Goal: Information Seeking & Learning: Learn about a topic

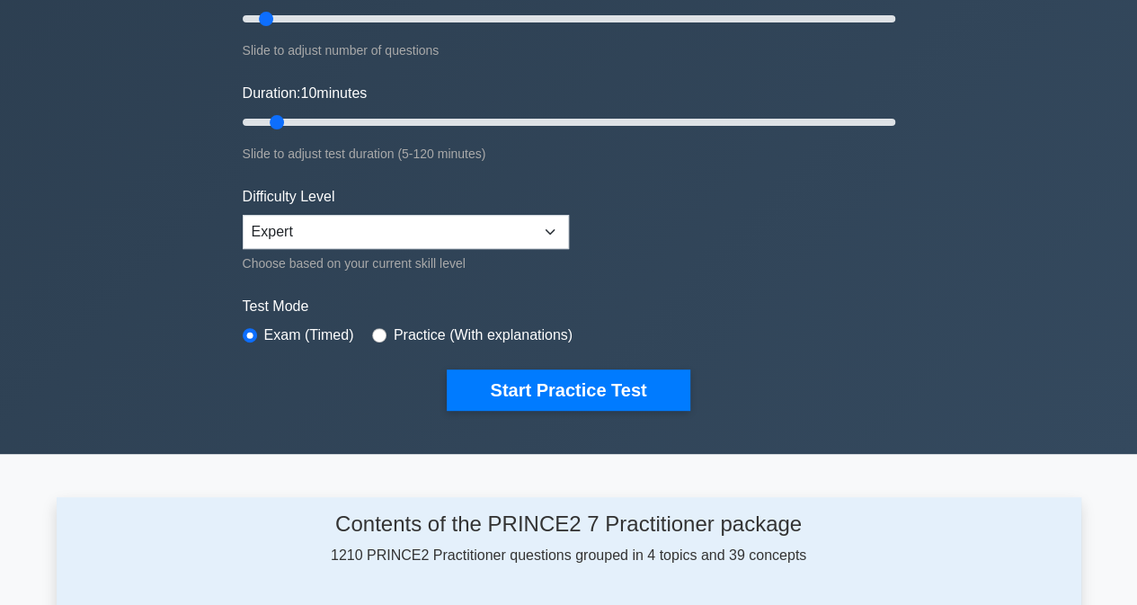
scroll to position [270, 0]
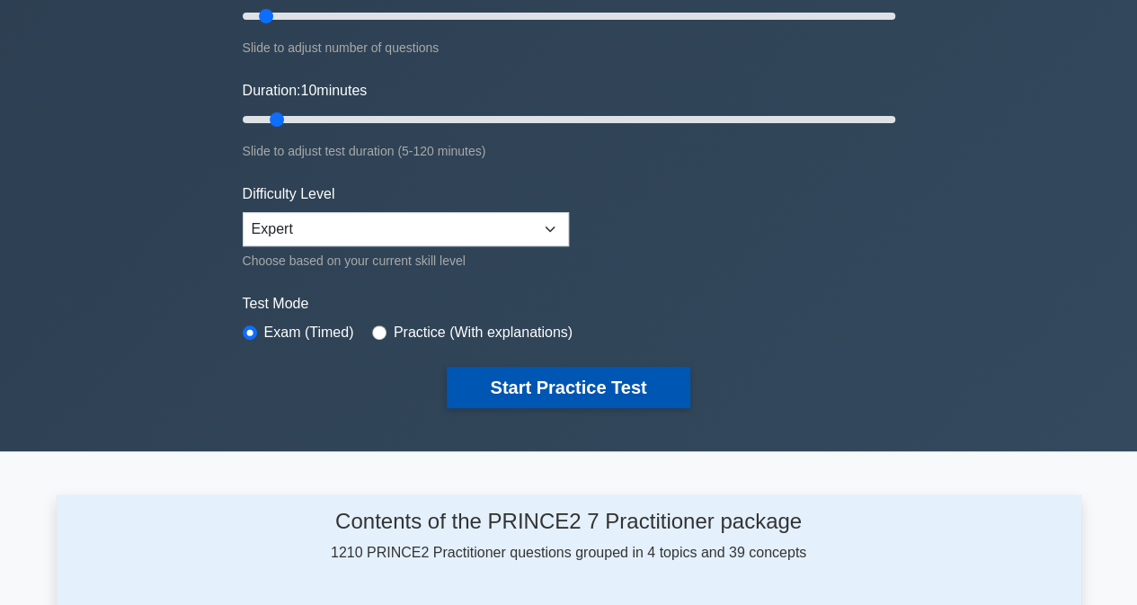
click at [539, 377] on button "Start Practice Test" at bounding box center [568, 387] width 243 height 41
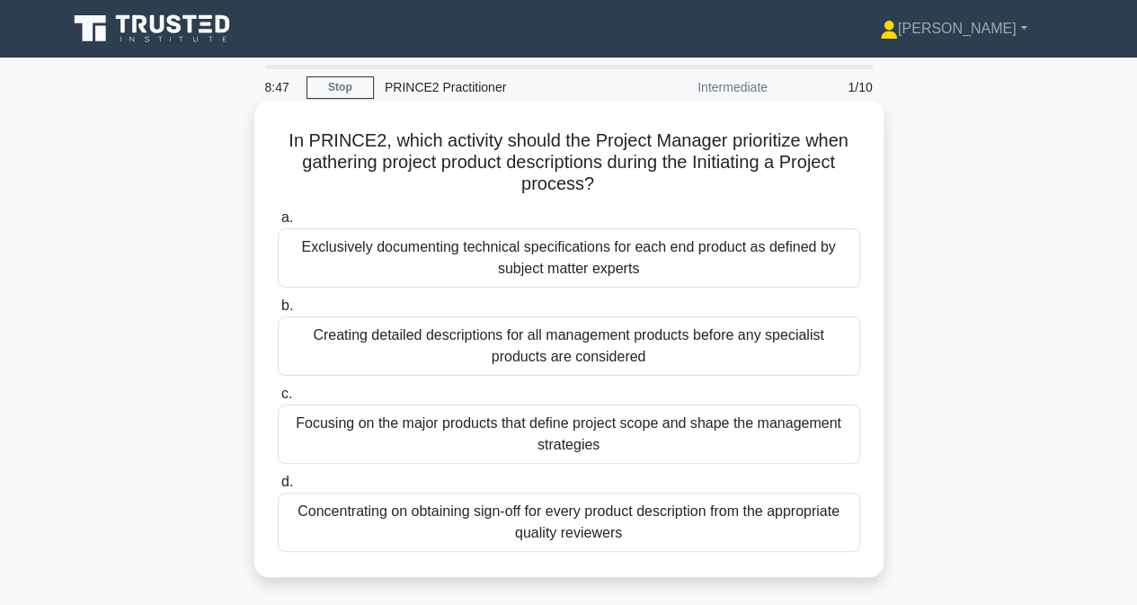
click at [560, 431] on div "Focusing on the major products that define project scope and shape the manageme…" at bounding box center [569, 434] width 583 height 59
click at [278, 400] on input "c. Focusing on the major products that define project scope and shape the manag…" at bounding box center [278, 394] width 0 height 12
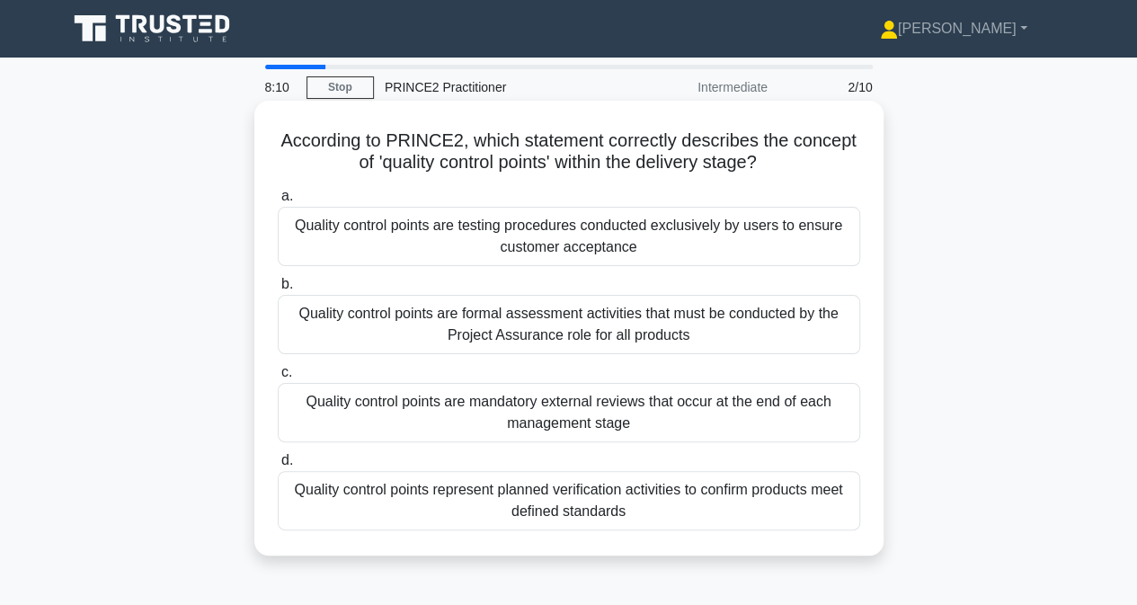
click at [616, 494] on div "Quality control points represent planned verification activities to confirm pro…" at bounding box center [569, 500] width 583 height 59
click at [278, 467] on input "d. Quality control points represent planned verification activities to confirm …" at bounding box center [278, 461] width 0 height 12
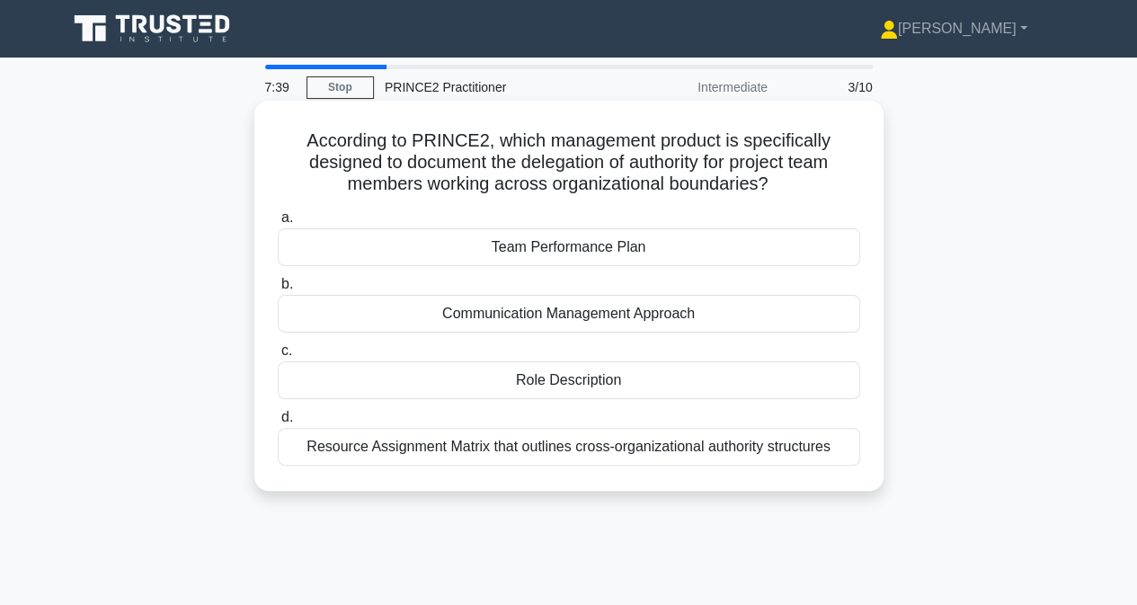
click at [590, 382] on div "Role Description" at bounding box center [569, 380] width 583 height 38
click at [278, 357] on input "c. Role Description" at bounding box center [278, 351] width 0 height 12
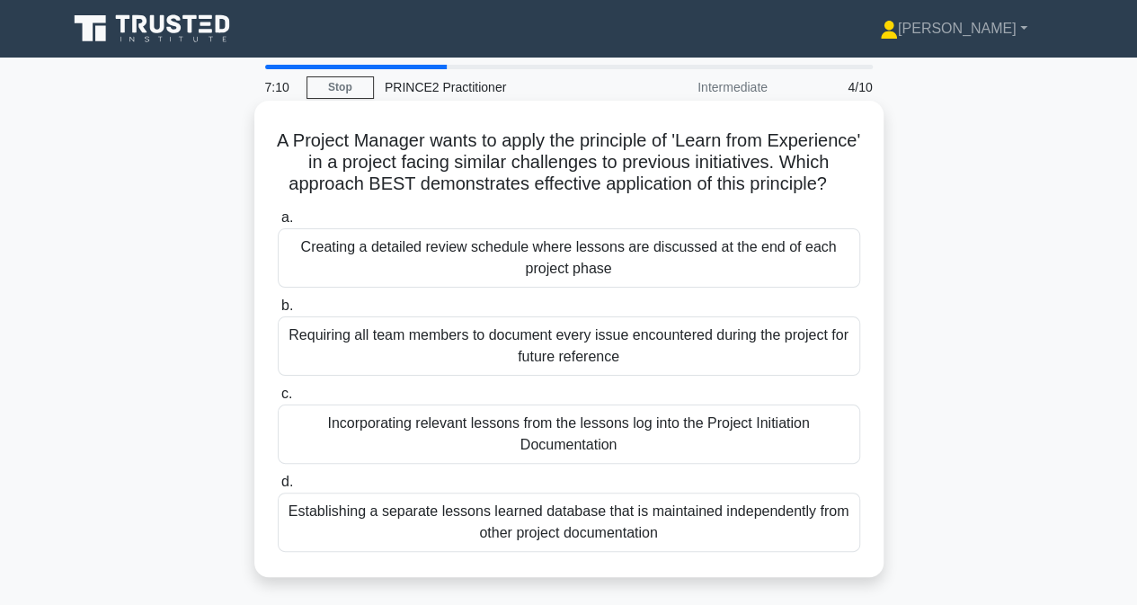
click at [581, 461] on div "Incorporating relevant lessons from the lessons log into the Project Initiation…" at bounding box center [569, 434] width 583 height 59
click at [278, 400] on input "c. Incorporating relevant lessons from the lessons log into the Project Initiat…" at bounding box center [278, 394] width 0 height 12
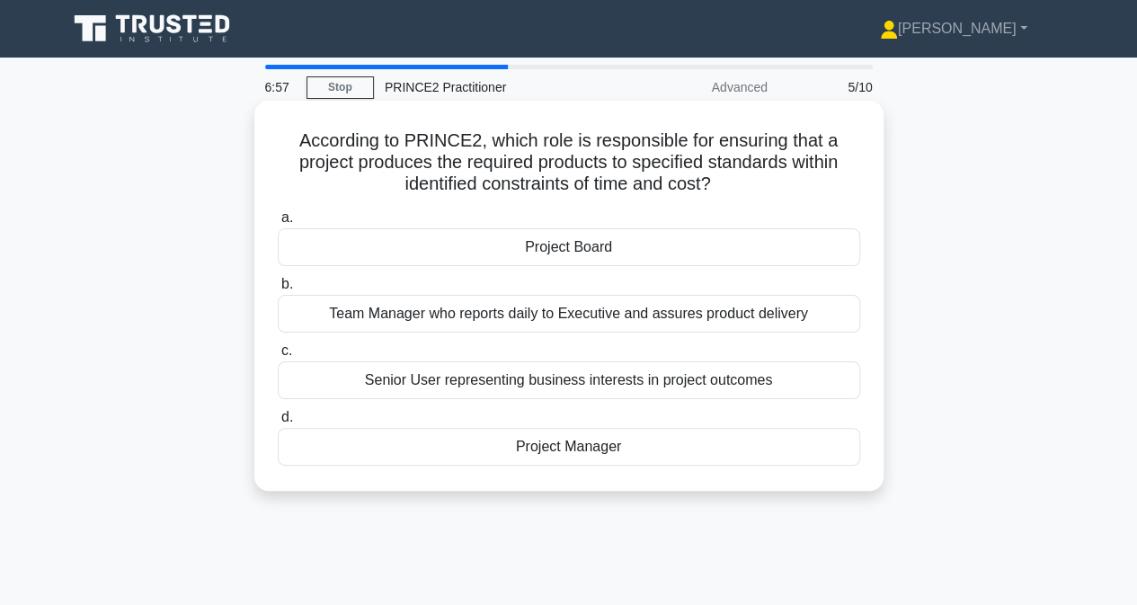
click at [584, 453] on div "Project Manager" at bounding box center [569, 447] width 583 height 38
click at [278, 423] on input "d. Project Manager" at bounding box center [278, 418] width 0 height 12
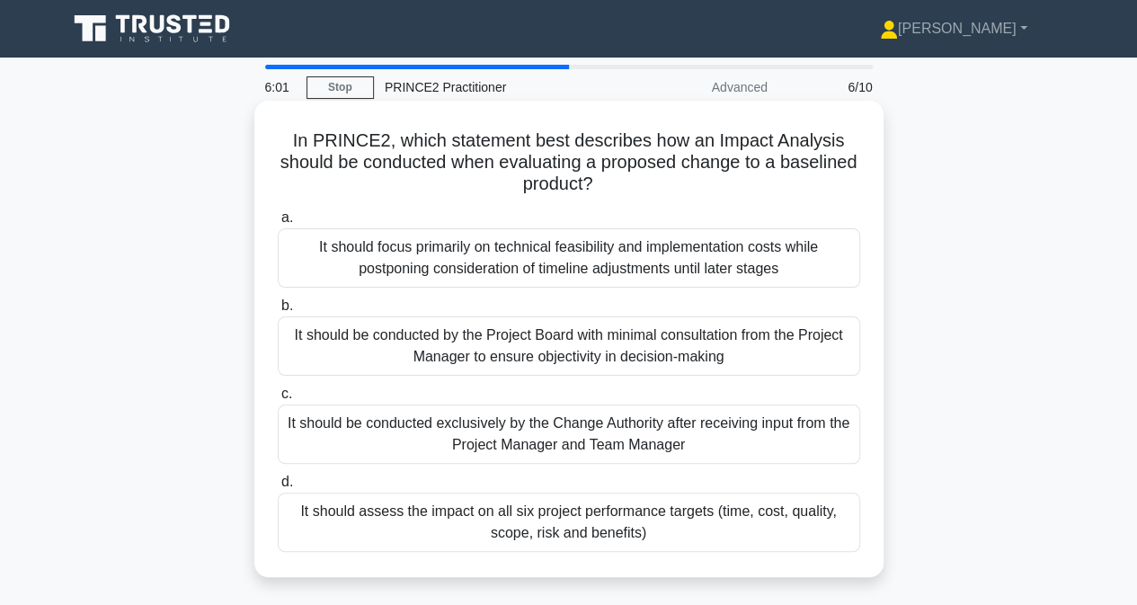
click at [595, 431] on div "It should be conducted exclusively by the Change Authority after receiving inpu…" at bounding box center [569, 434] width 583 height 59
click at [278, 400] on input "c. It should be conducted exclusively by the Change Authority after receiving i…" at bounding box center [278, 394] width 0 height 12
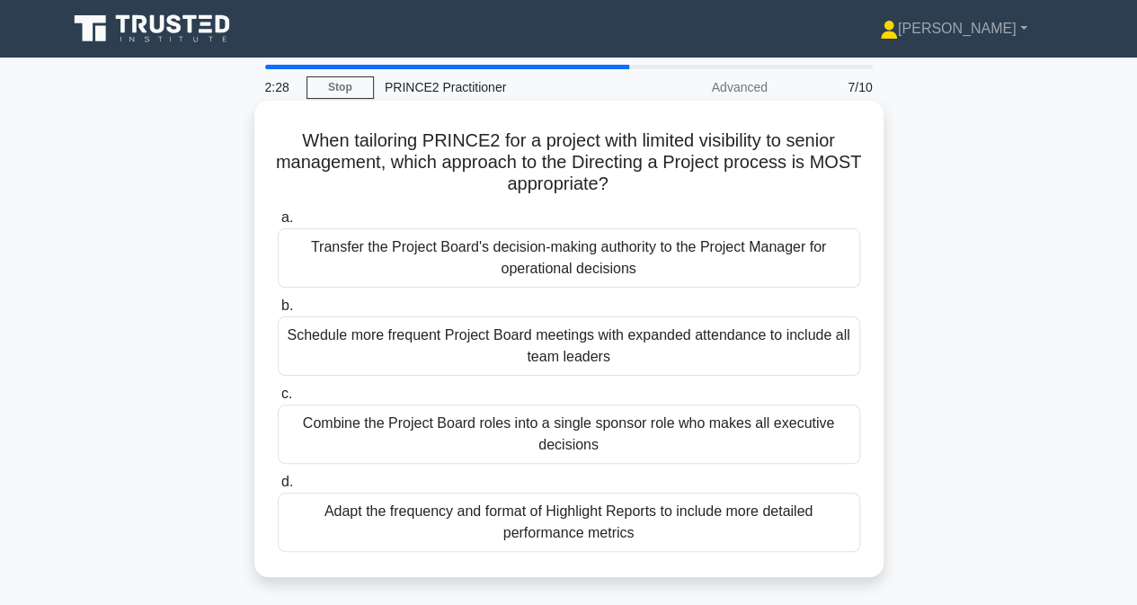
click at [543, 508] on div "Adapt the frequency and format of Highlight Reports to include more detailed pe…" at bounding box center [569, 522] width 583 height 59
click at [278, 488] on input "d. Adapt the frequency and format of Highlight Reports to include more detailed…" at bounding box center [278, 482] width 0 height 12
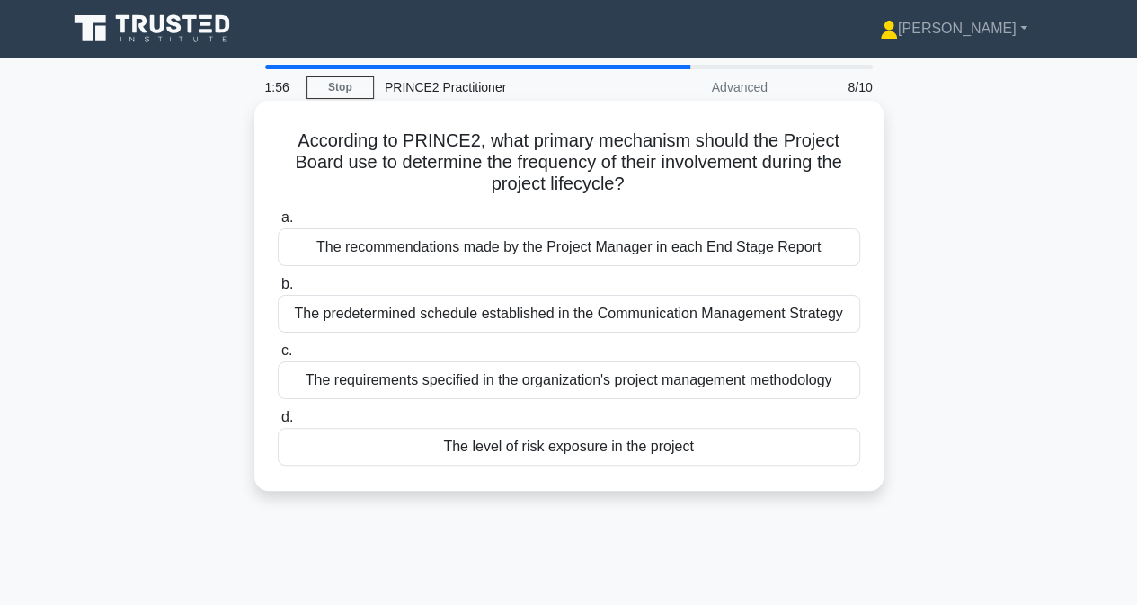
click at [500, 388] on div "The requirements specified in the organization's project management methodology" at bounding box center [569, 380] width 583 height 38
click at [278, 357] on input "c. The requirements specified in the organization's project management methodol…" at bounding box center [278, 351] width 0 height 12
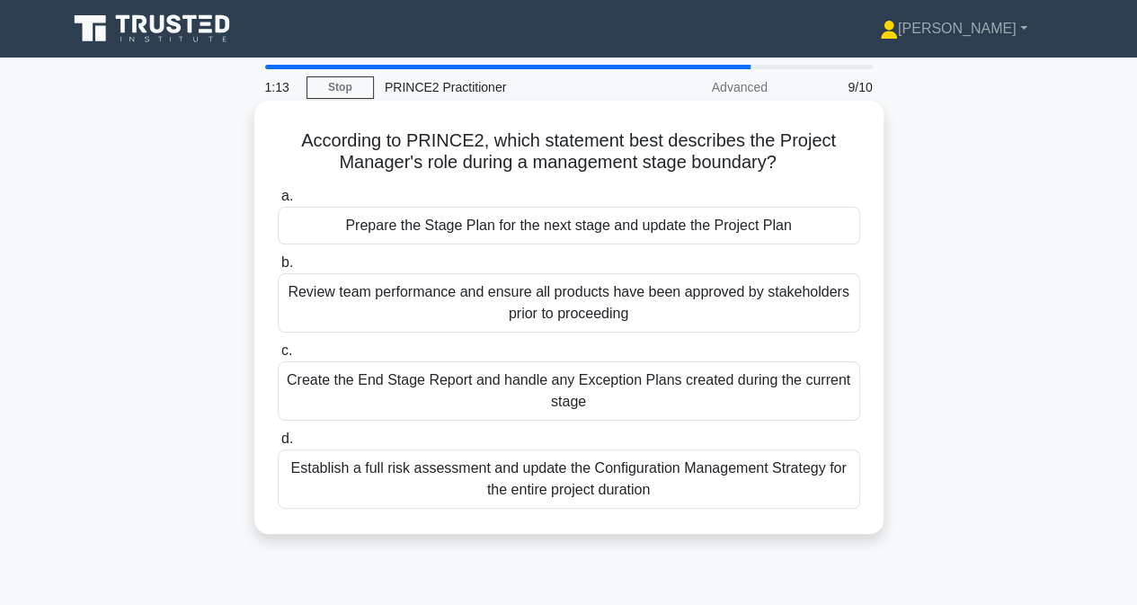
click at [460, 230] on div "Prepare the Stage Plan for the next stage and update the Project Plan" at bounding box center [569, 226] width 583 height 38
click at [278, 202] on input "a. Prepare the Stage Plan for the next stage and update the Project Plan" at bounding box center [278, 197] width 0 height 12
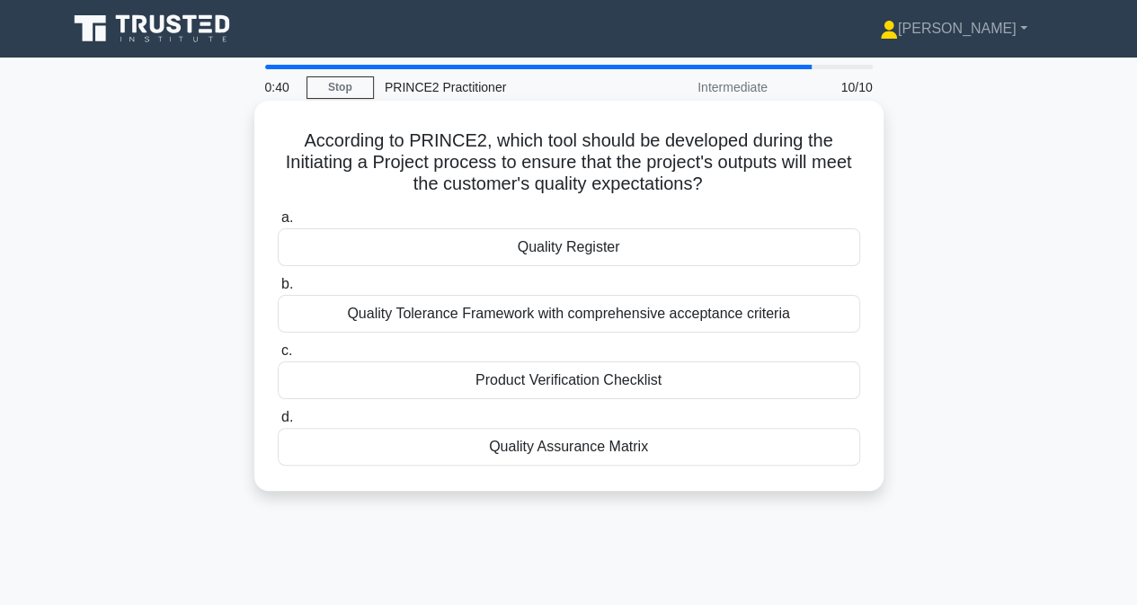
click at [541, 251] on div "Quality Register" at bounding box center [569, 247] width 583 height 38
click at [278, 224] on input "a. Quality Register" at bounding box center [278, 218] width 0 height 12
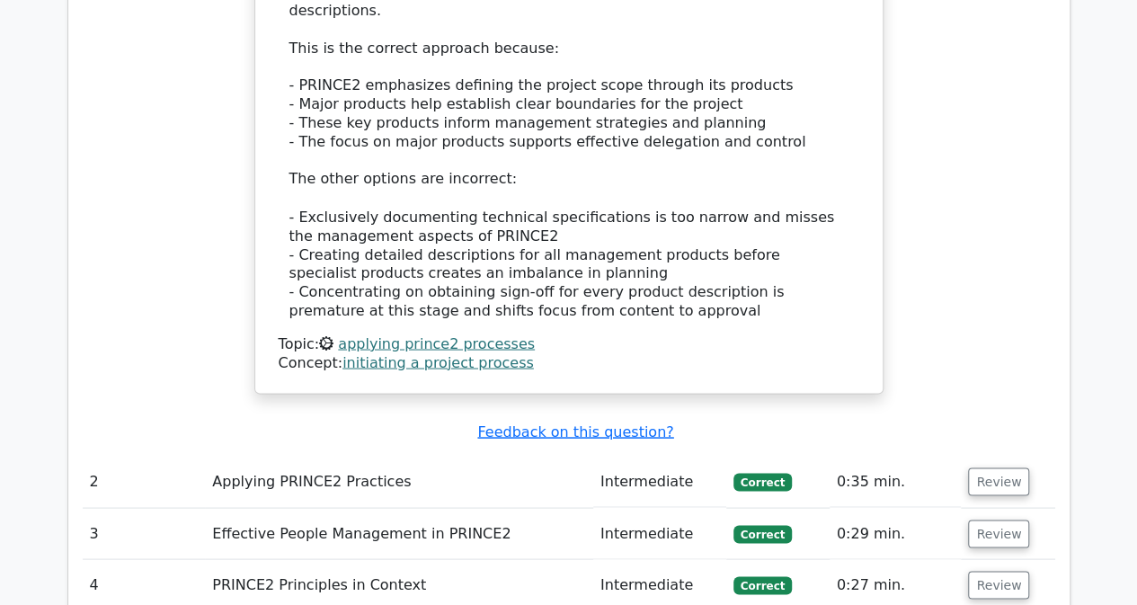
scroll to position [1618, 0]
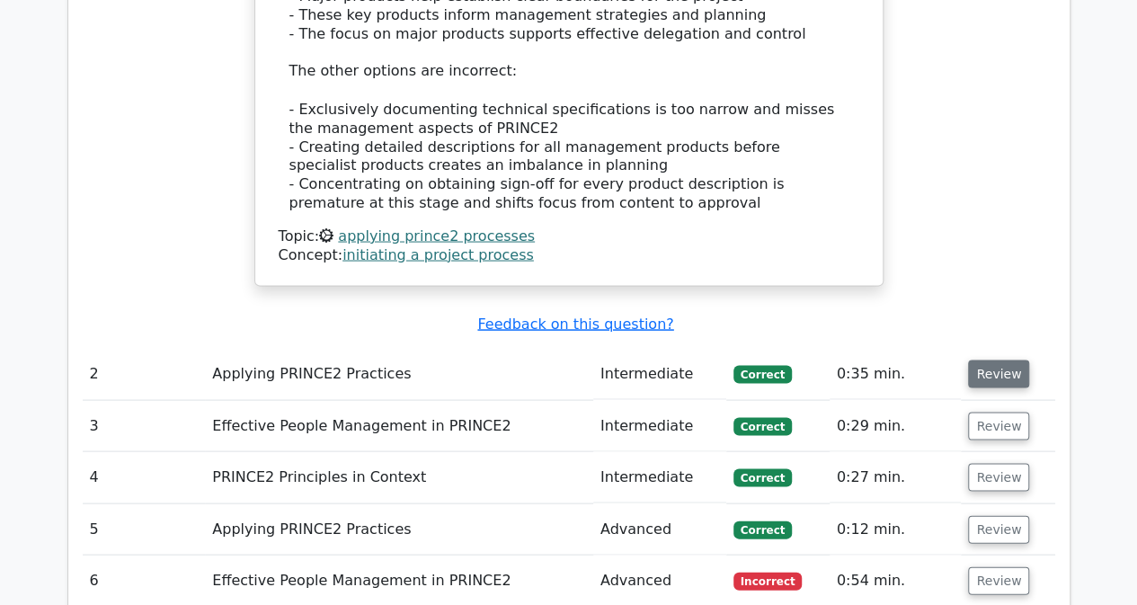
click at [1014, 360] on button "Review" at bounding box center [998, 374] width 61 height 28
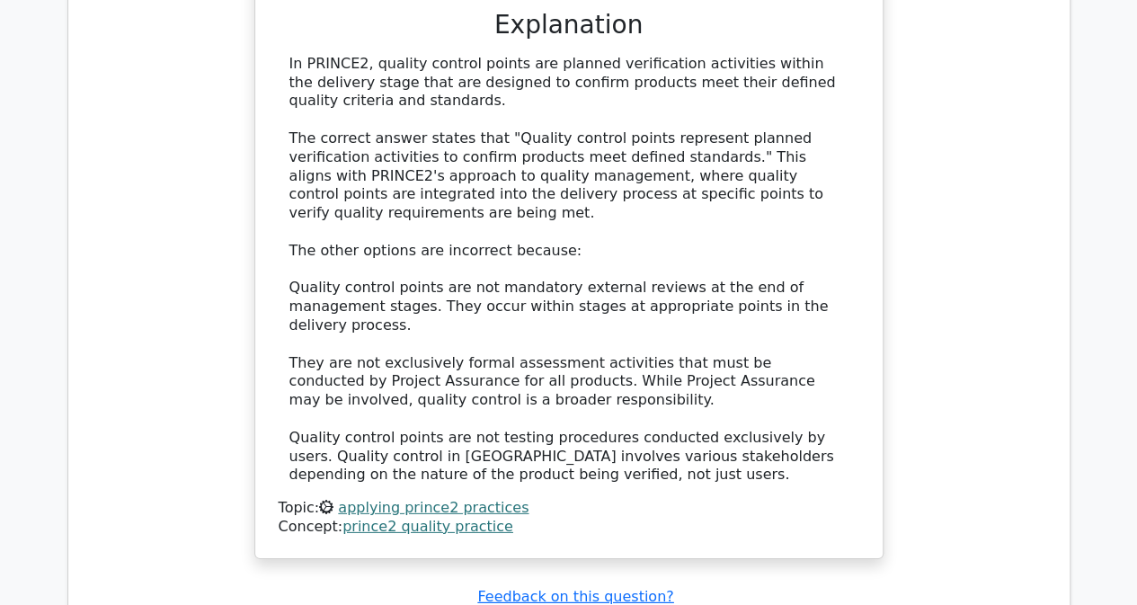
scroll to position [2607, 0]
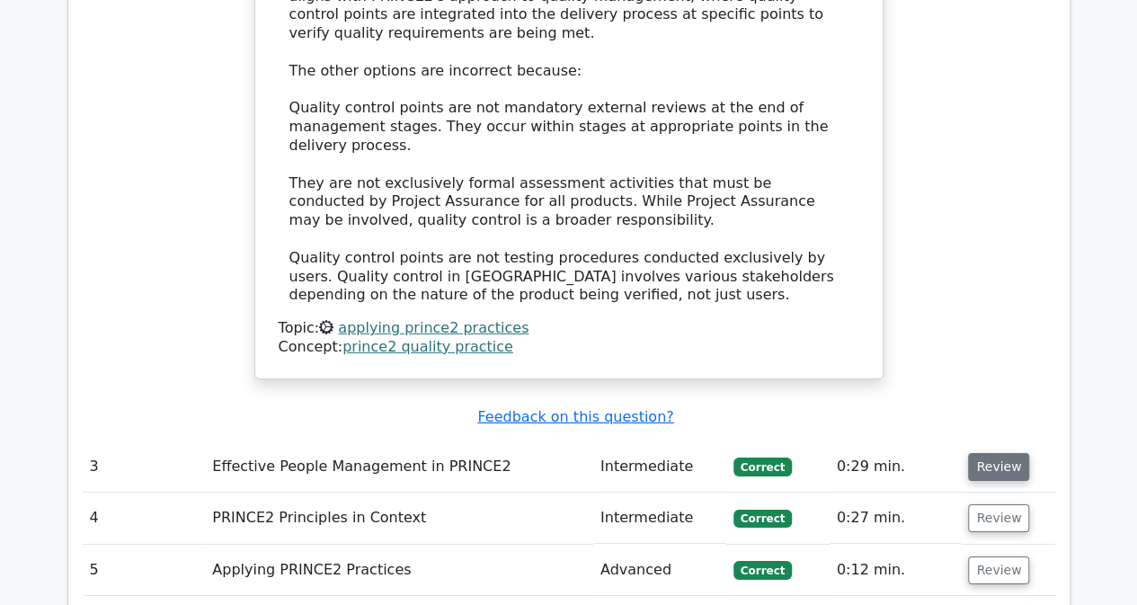
click at [983, 453] on button "Review" at bounding box center [998, 467] width 61 height 28
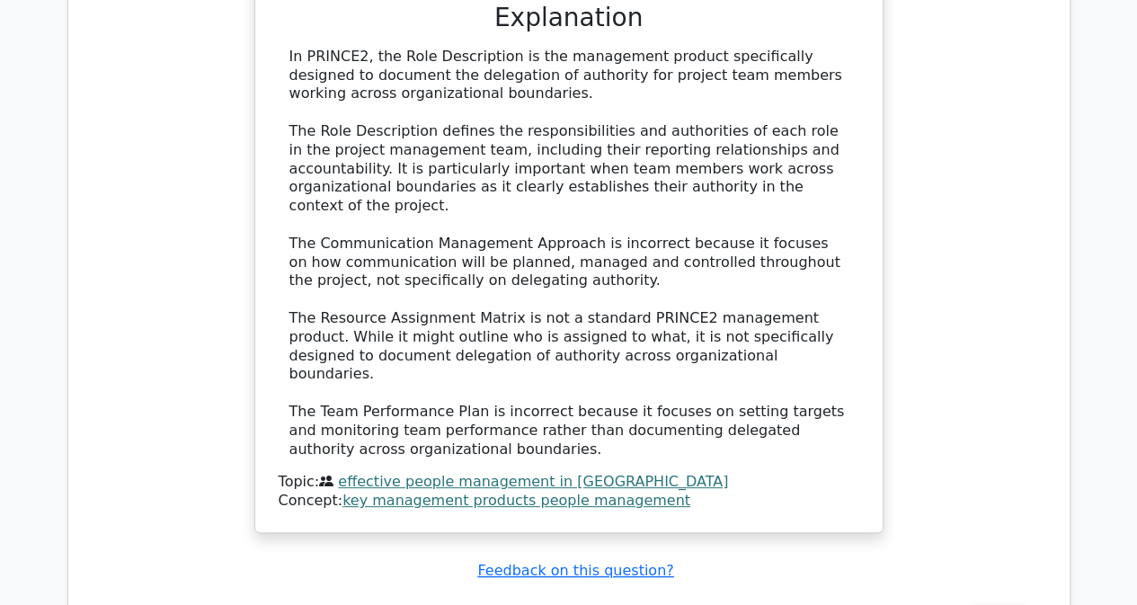
scroll to position [3596, 0]
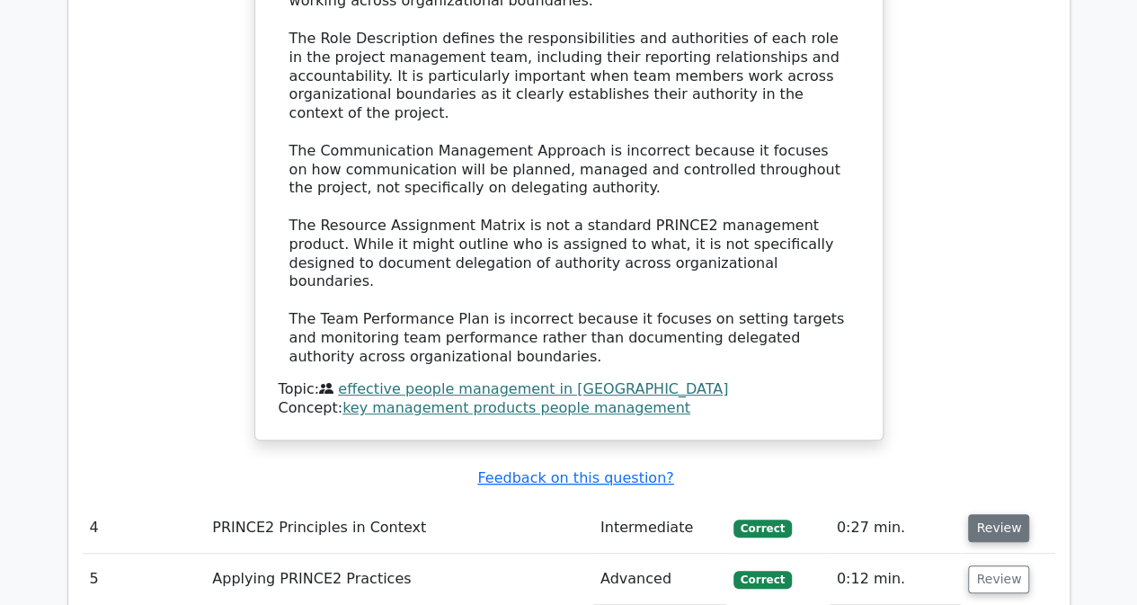
click at [984, 514] on button "Review" at bounding box center [998, 528] width 61 height 28
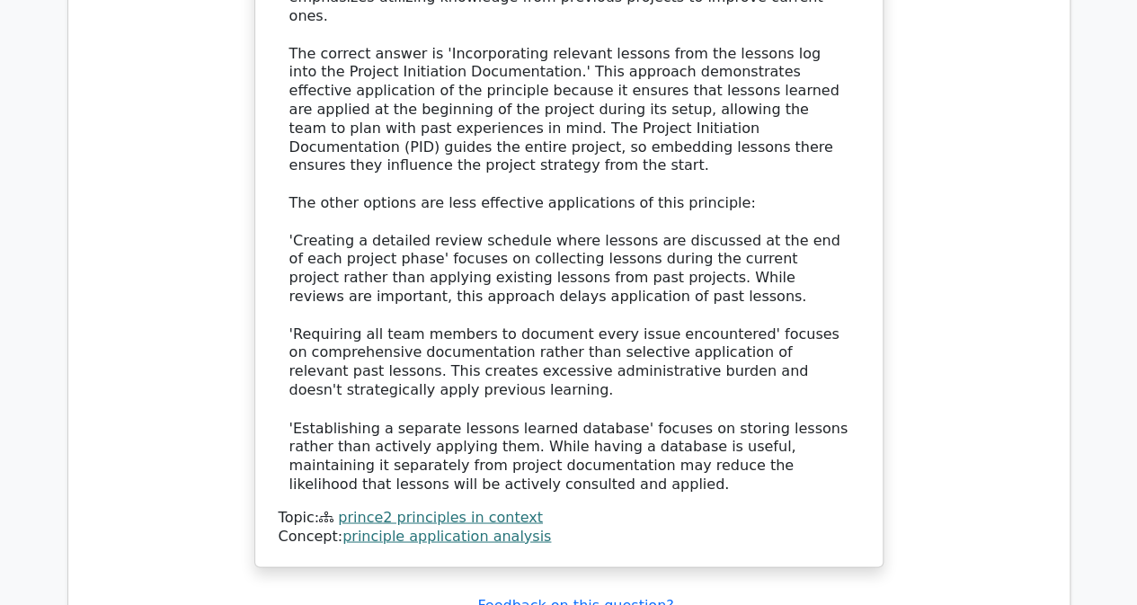
scroll to position [4855, 0]
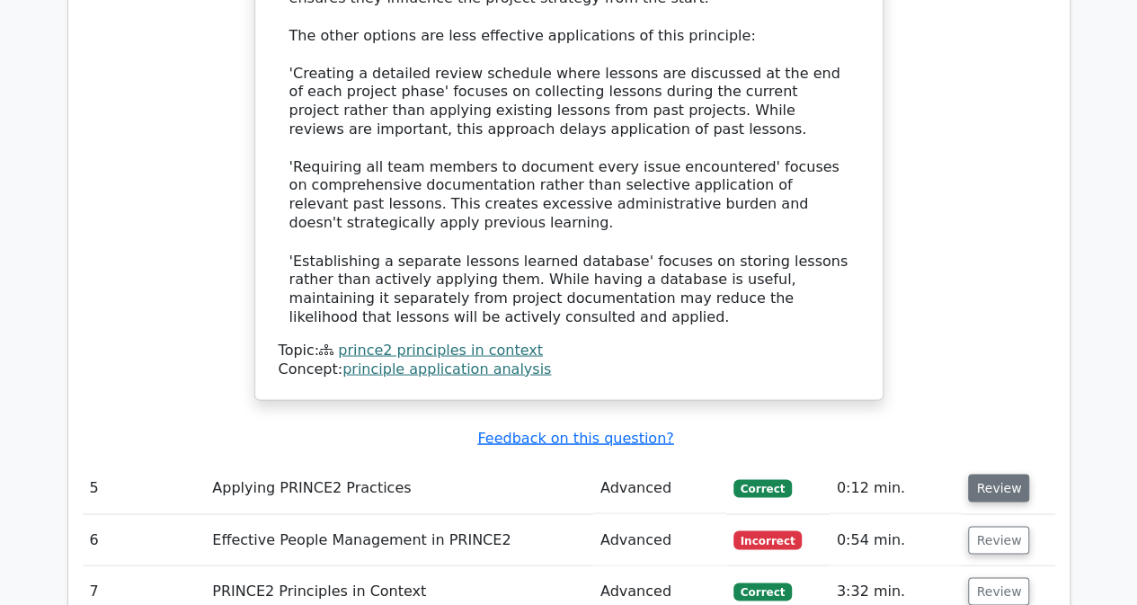
click at [983, 474] on button "Review" at bounding box center [998, 488] width 61 height 28
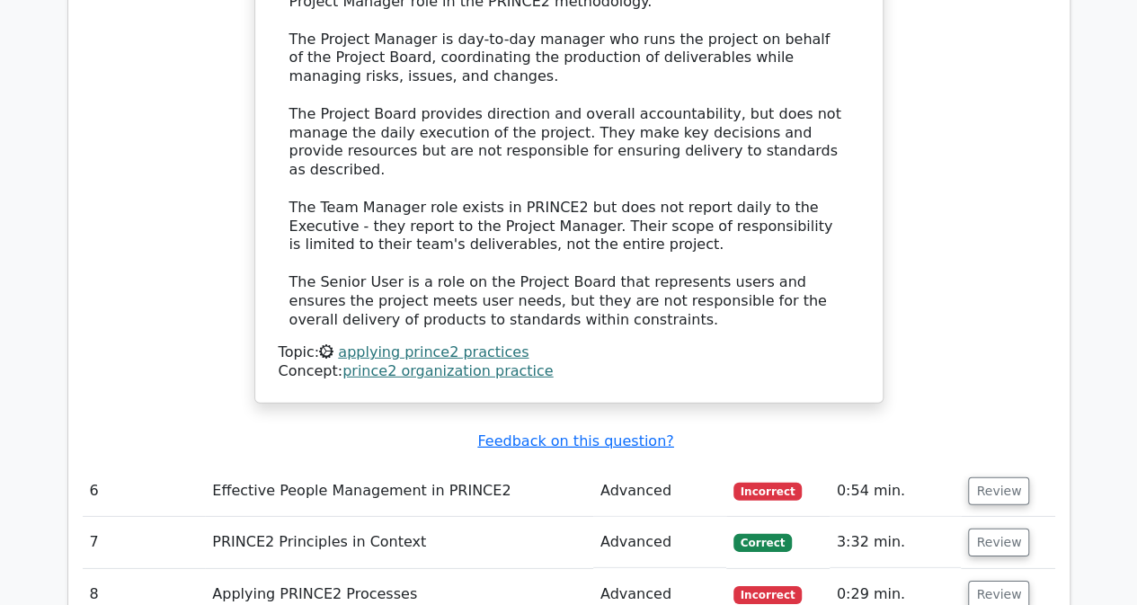
scroll to position [5844, 0]
click at [987, 476] on button "Review" at bounding box center [998, 490] width 61 height 28
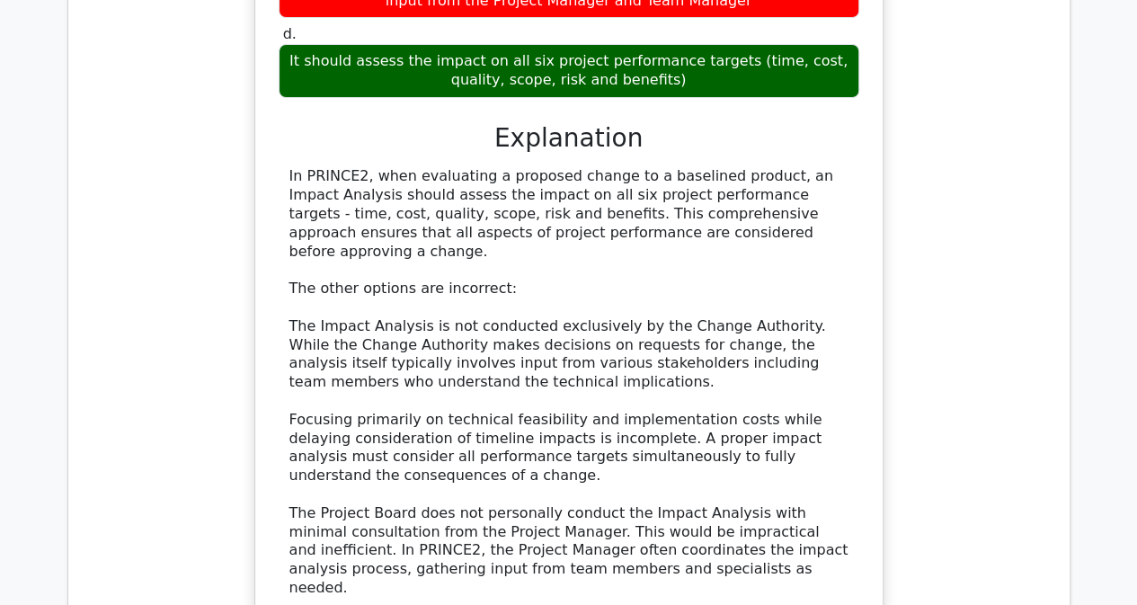
scroll to position [6743, 0]
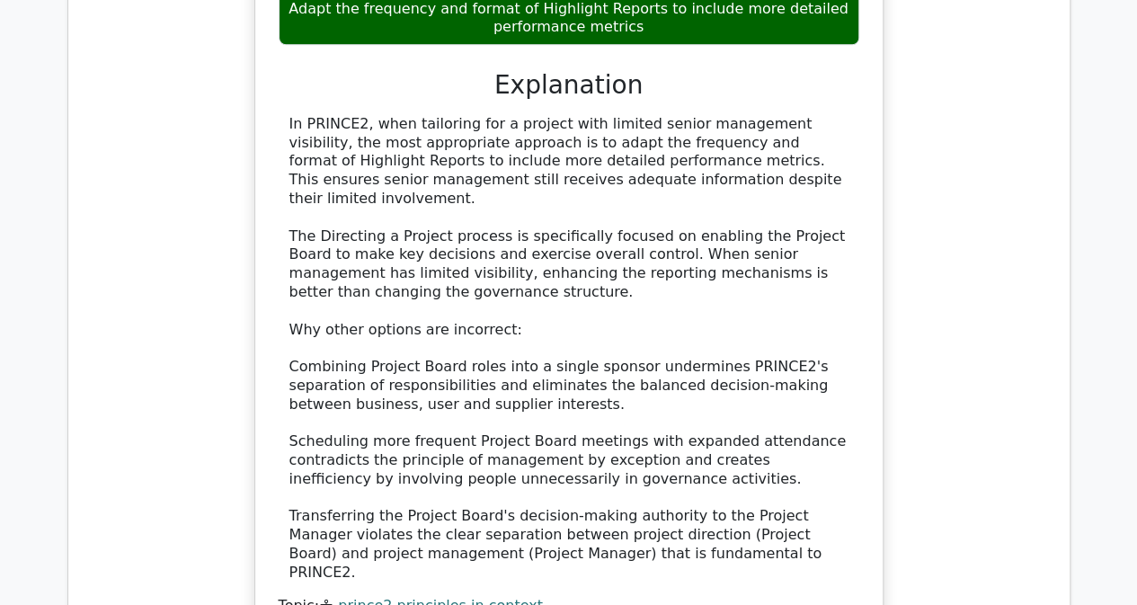
scroll to position [8001, 0]
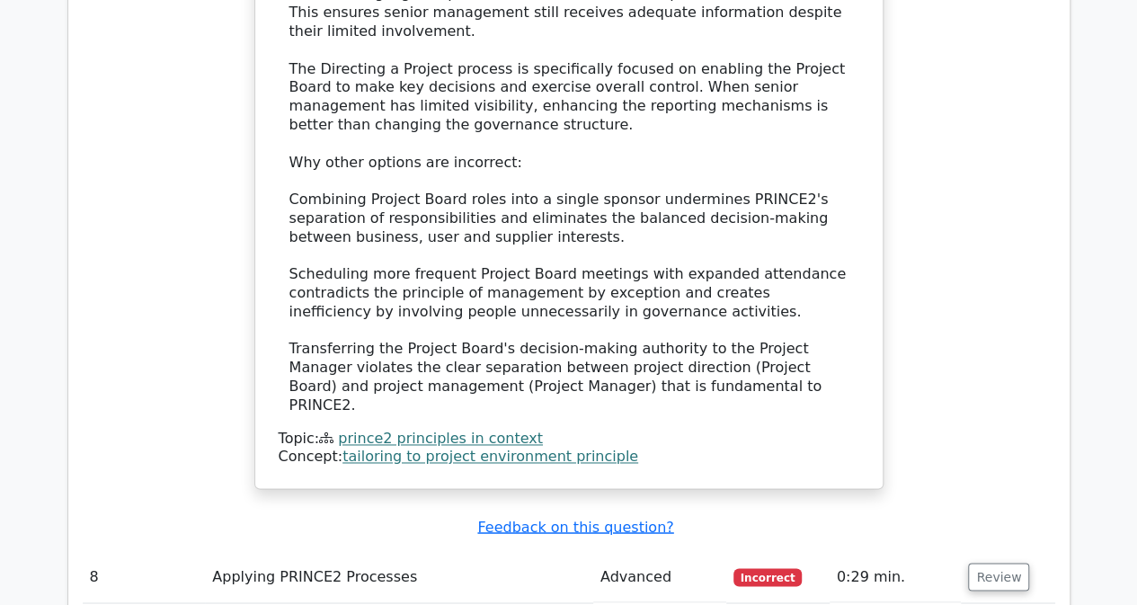
click at [987, 551] on td "Review" at bounding box center [1007, 576] width 93 height 51
click at [989, 563] on button "Review" at bounding box center [998, 577] width 61 height 28
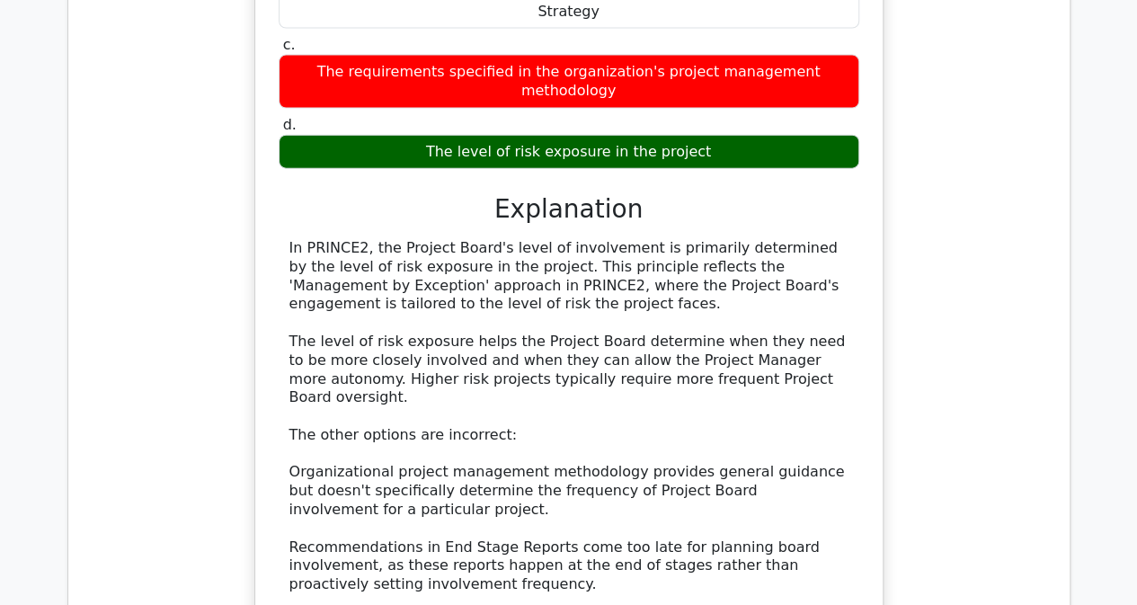
scroll to position [8990, 0]
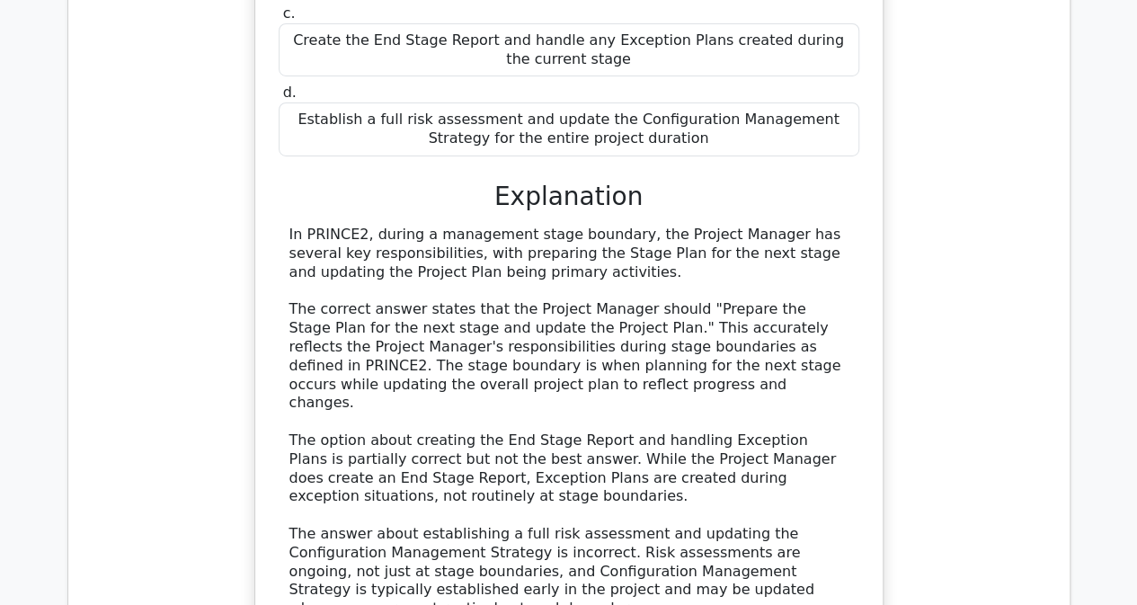
scroll to position [9979, 0]
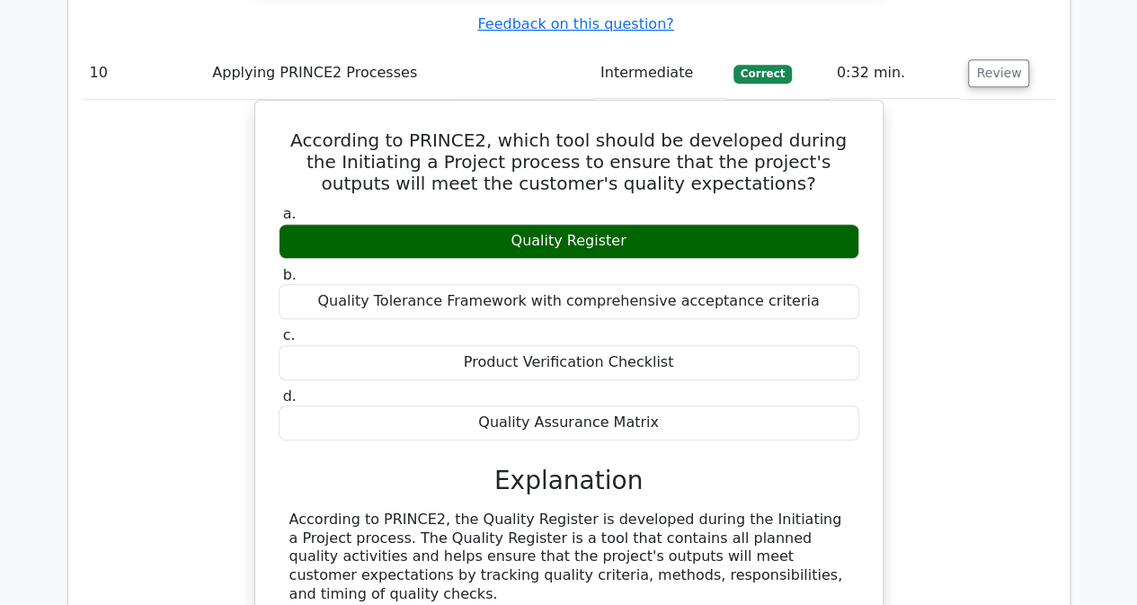
scroll to position [11058, 0]
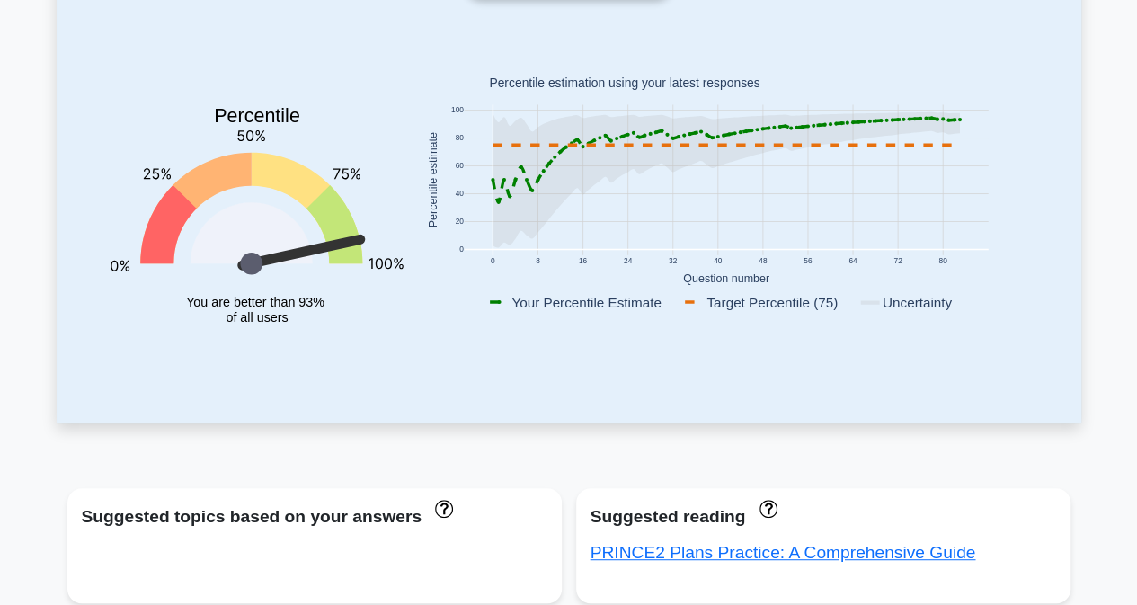
scroll to position [90, 0]
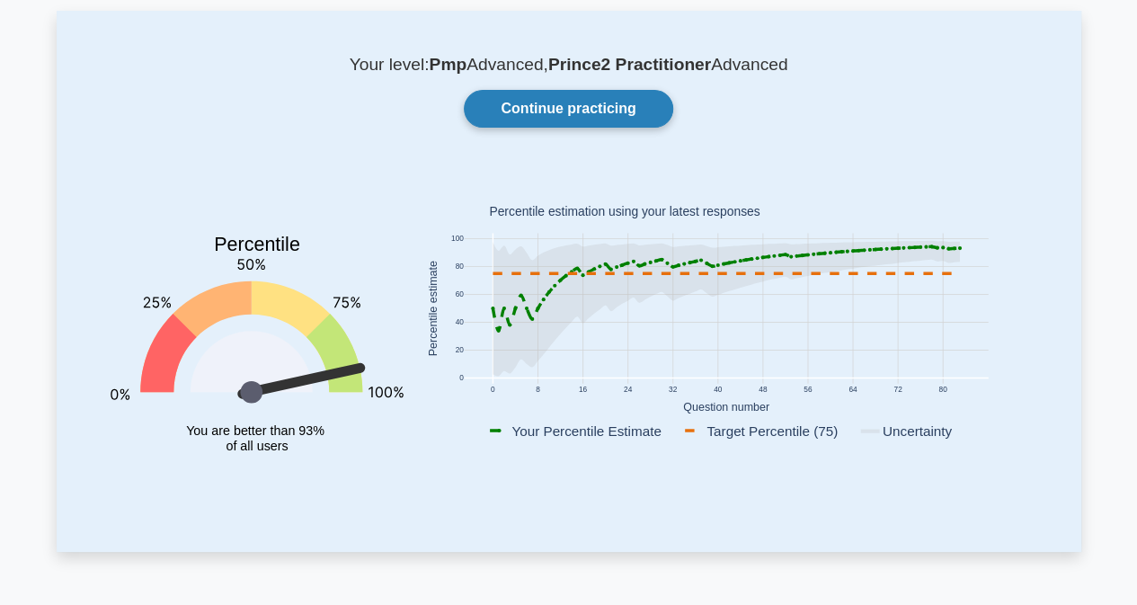
click at [606, 118] on link "Continue practicing" at bounding box center [568, 109] width 209 height 38
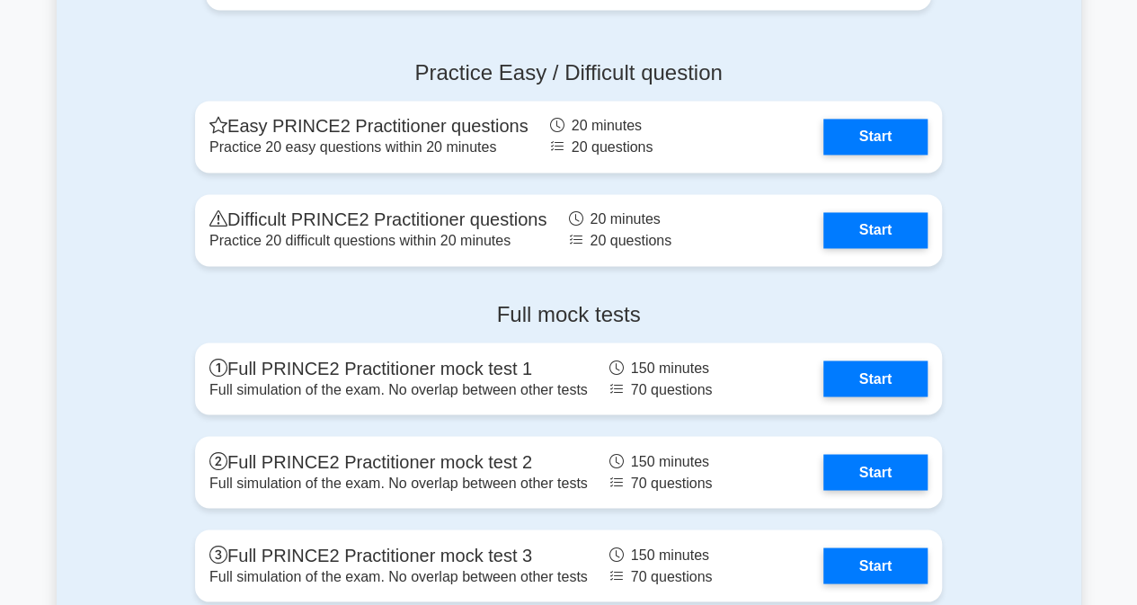
scroll to position [1438, 0]
